Goal: Task Accomplishment & Management: Use online tool/utility

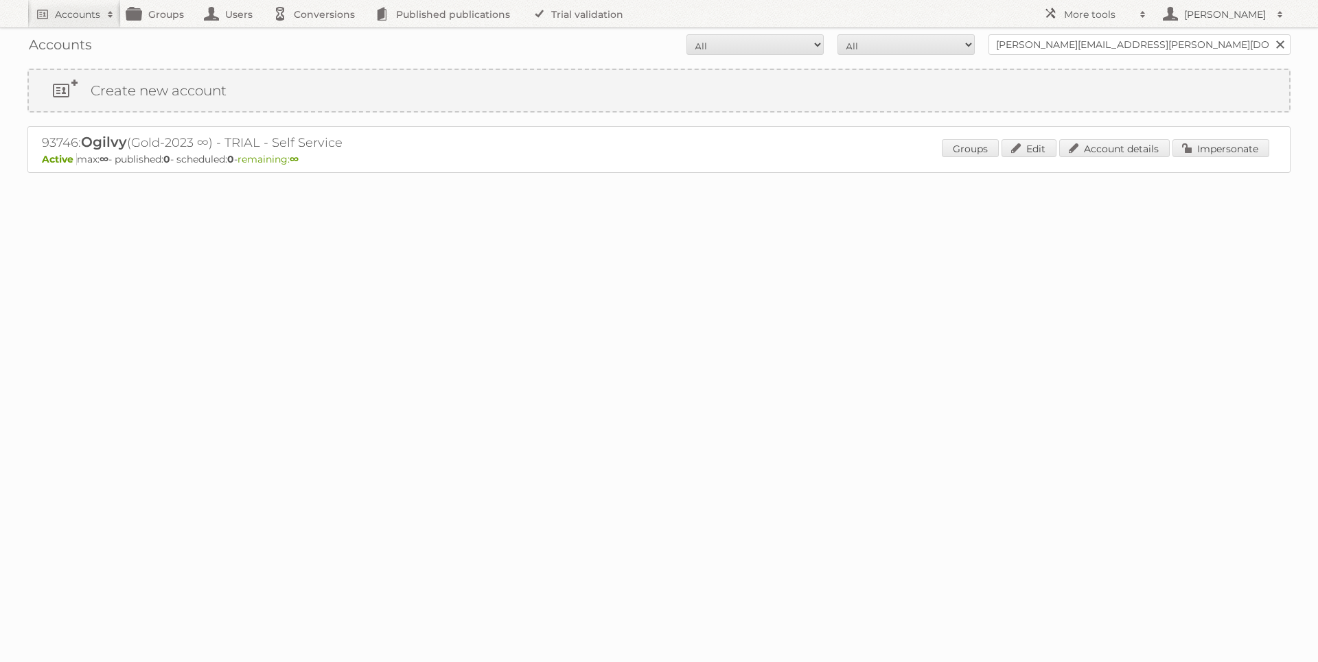
click at [68, 42] on form "All Active Expired Pending All Paid Trials Self service [PERSON_NAME][EMAIL_ADD…" at bounding box center [658, 44] width 1263 height 21
click at [80, 12] on h2 "Accounts" at bounding box center [77, 15] width 45 height 14
click at [148, 46] on input"] "text" at bounding box center [186, 45] width 302 height 21
type input"] "la vanguardia"
click at [316, 35] on input "Search" at bounding box center [326, 45] width 21 height 21
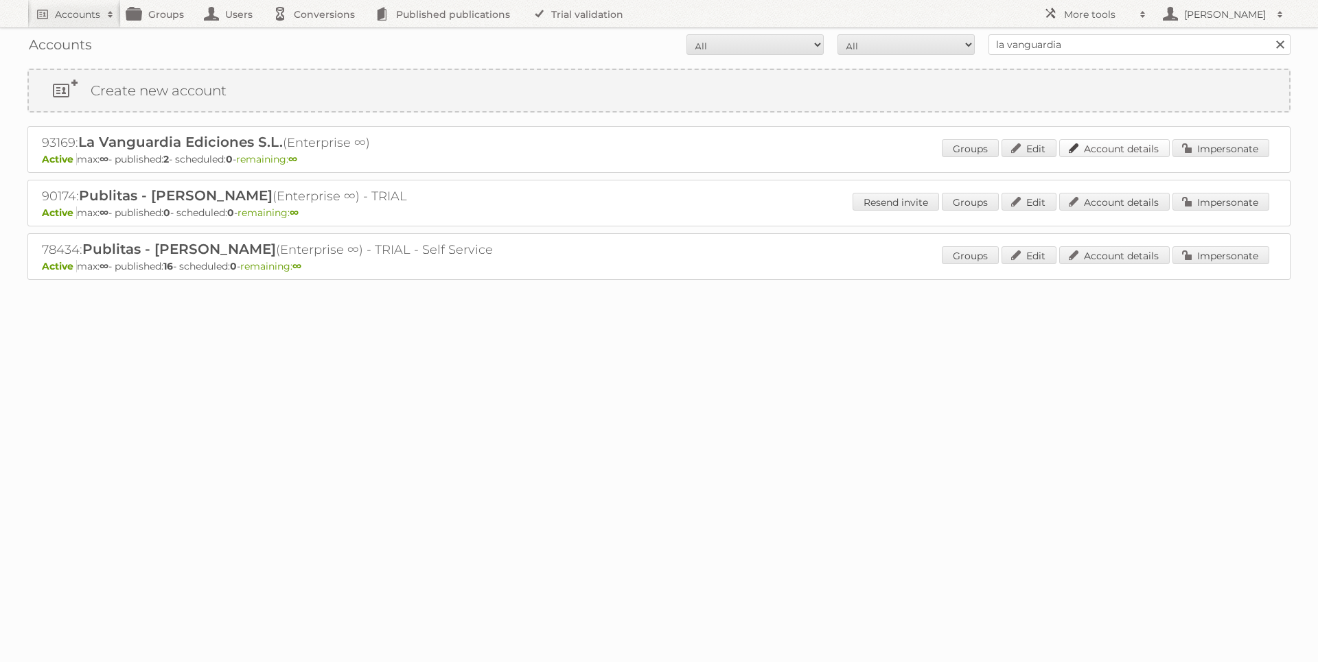
click at [1112, 152] on link "Account details" at bounding box center [1114, 148] width 111 height 18
click at [1135, 203] on link "Account details" at bounding box center [1114, 202] width 111 height 18
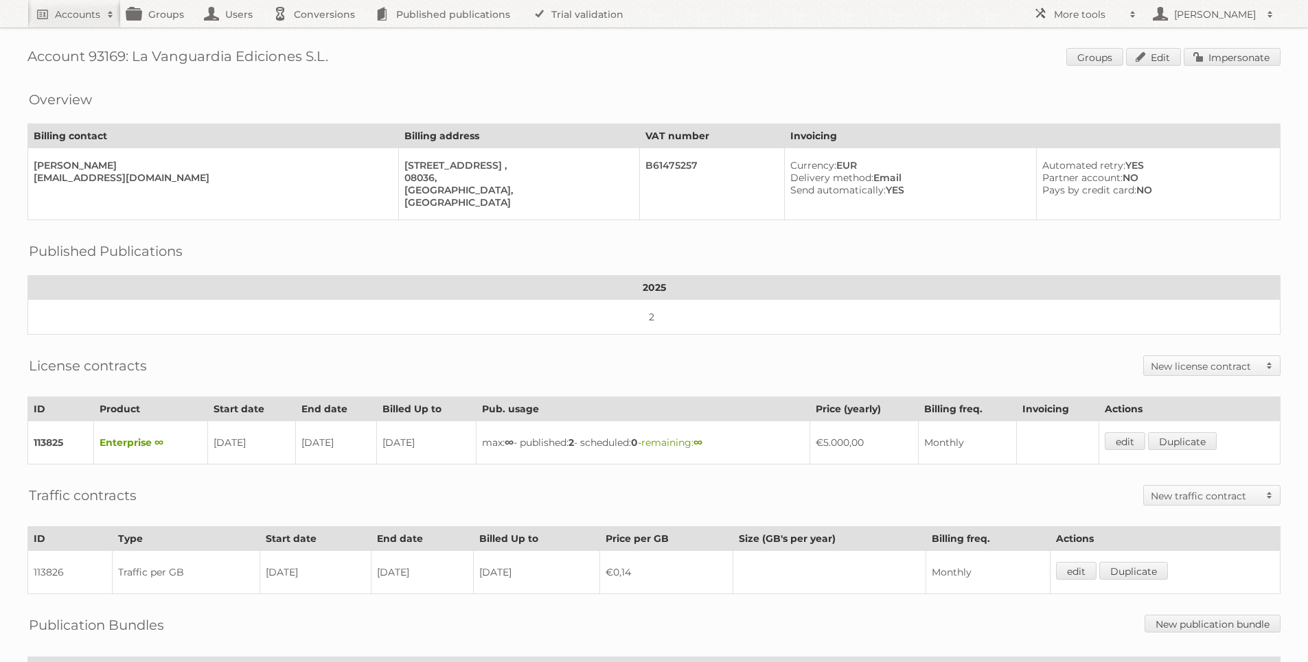
click at [562, 93] on div "Overview" at bounding box center [653, 89] width 1253 height 14
click at [1242, 62] on link "Impersonate" at bounding box center [1231, 57] width 97 height 18
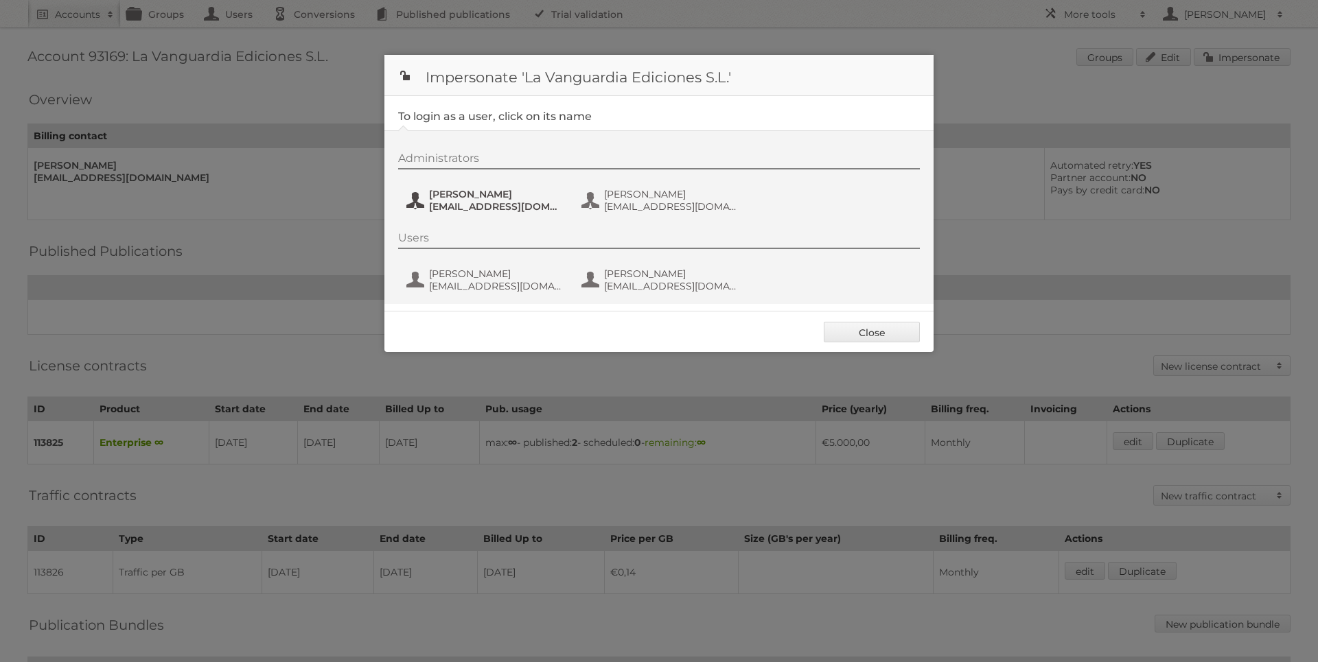
click at [479, 194] on span "Laura Pujol Verea" at bounding box center [495, 194] width 133 height 12
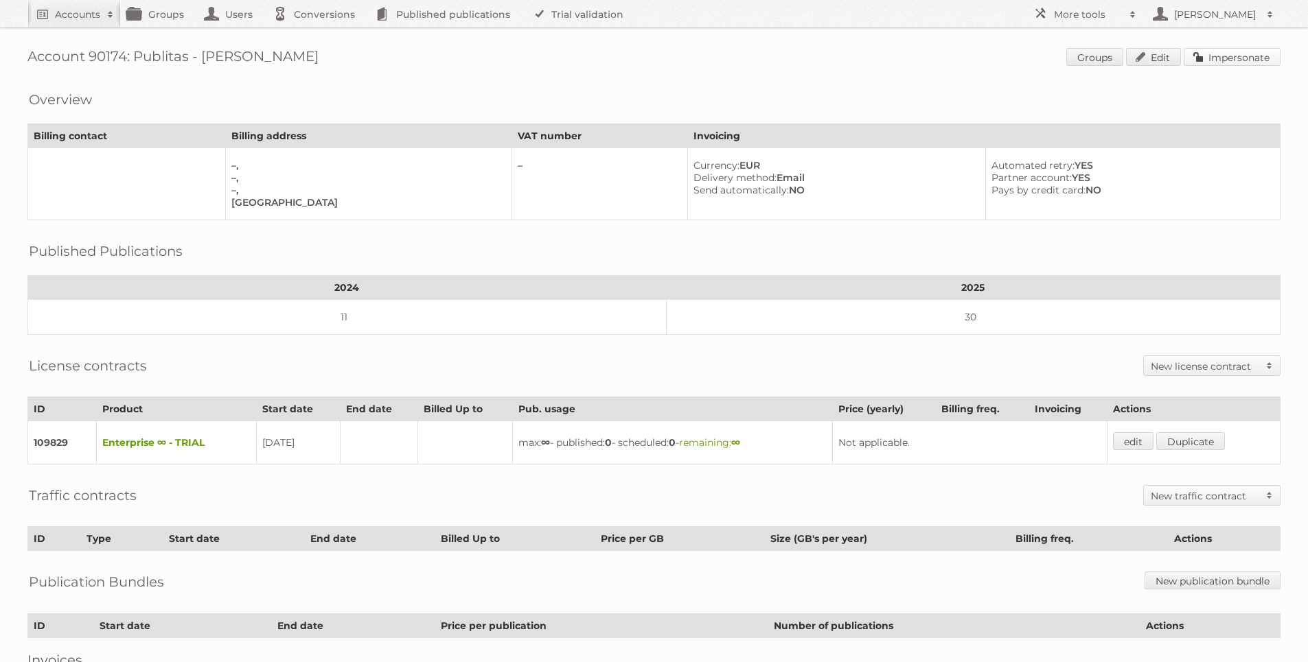
click at [1214, 60] on link "Impersonate" at bounding box center [1231, 57] width 97 height 18
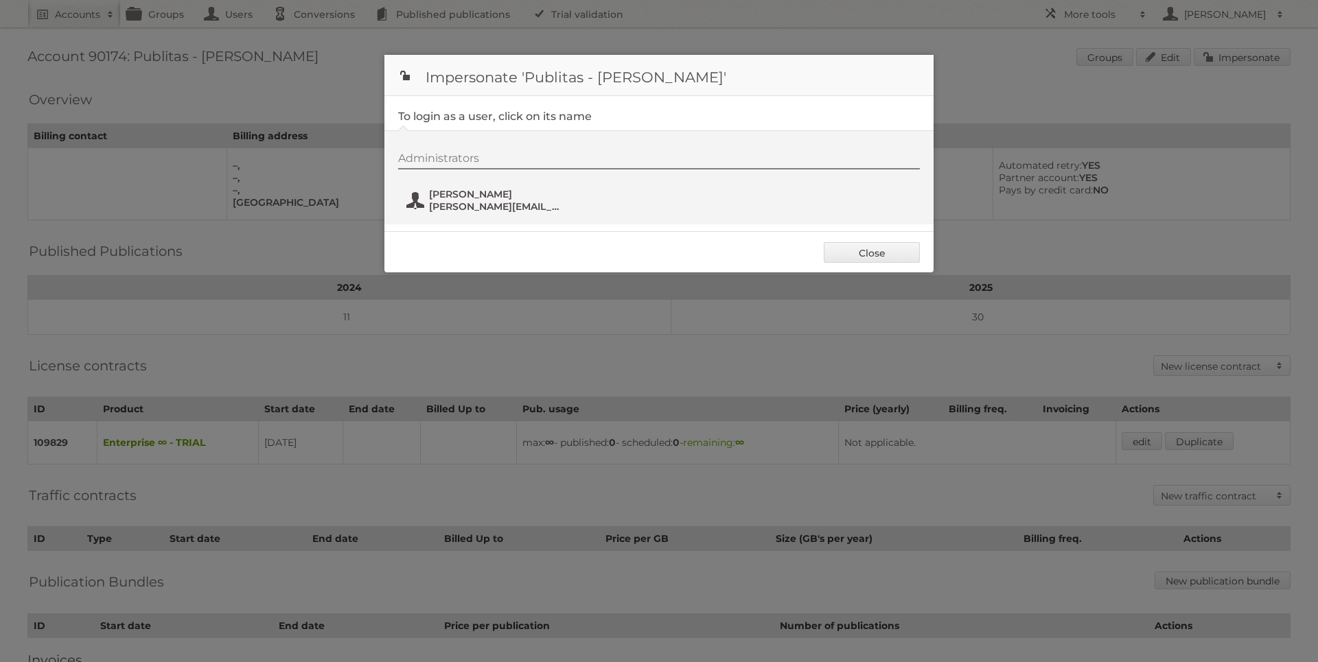
click at [432, 191] on span "Giorgio Carpano" at bounding box center [495, 194] width 133 height 12
